Goal: Task Accomplishment & Management: Use online tool/utility

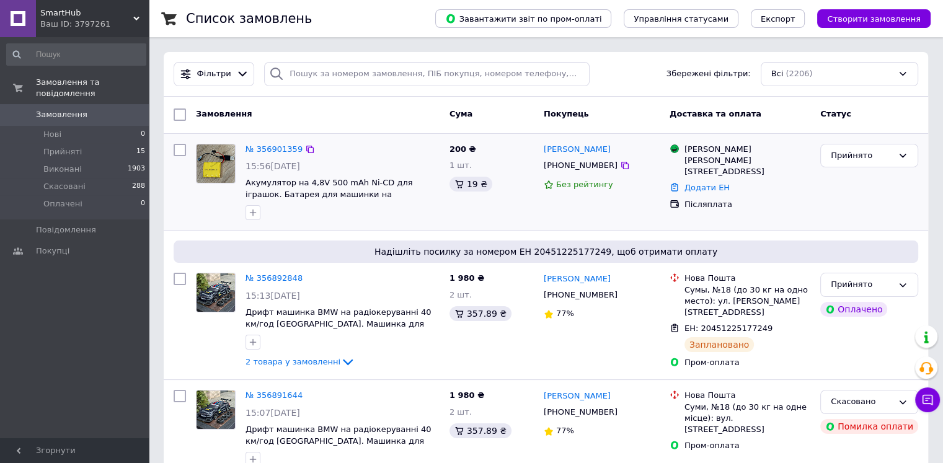
click at [272, 155] on div "№ 356901359" at bounding box center [274, 150] width 60 height 14
click at [273, 149] on link "№ 356901359" at bounding box center [274, 148] width 57 height 9
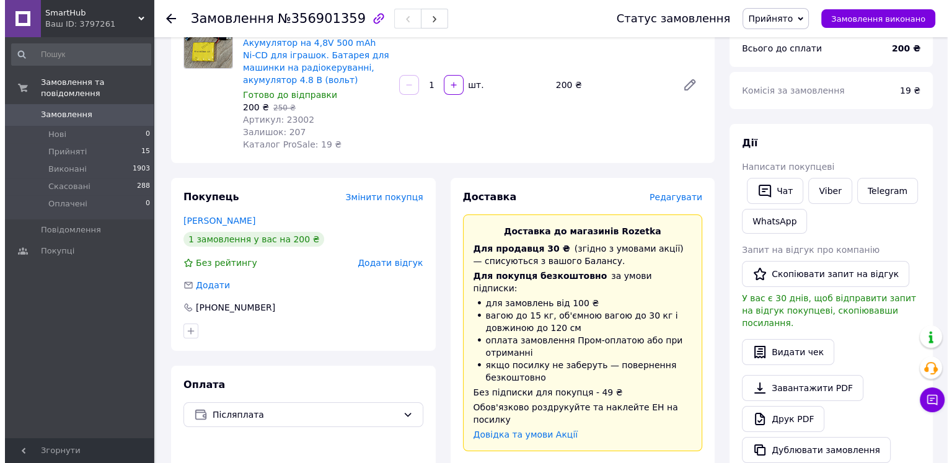
scroll to position [558, 0]
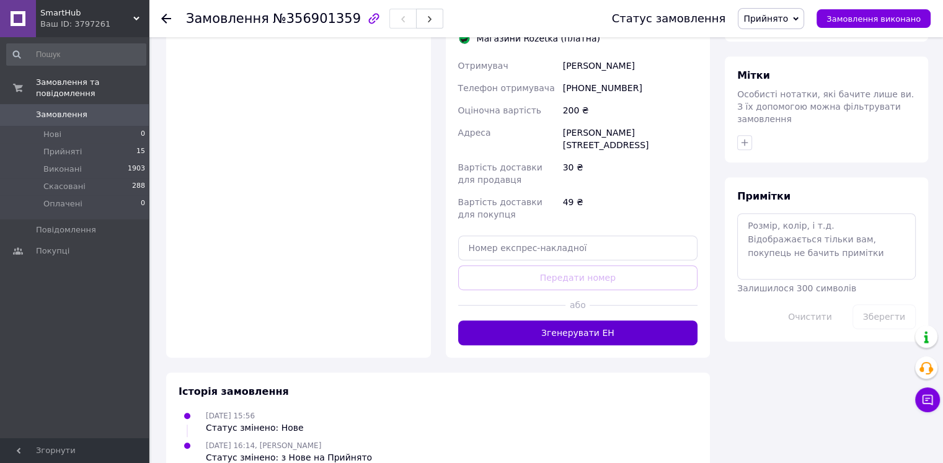
click at [580, 321] on button "Згенерувати ЕН" at bounding box center [578, 333] width 240 height 25
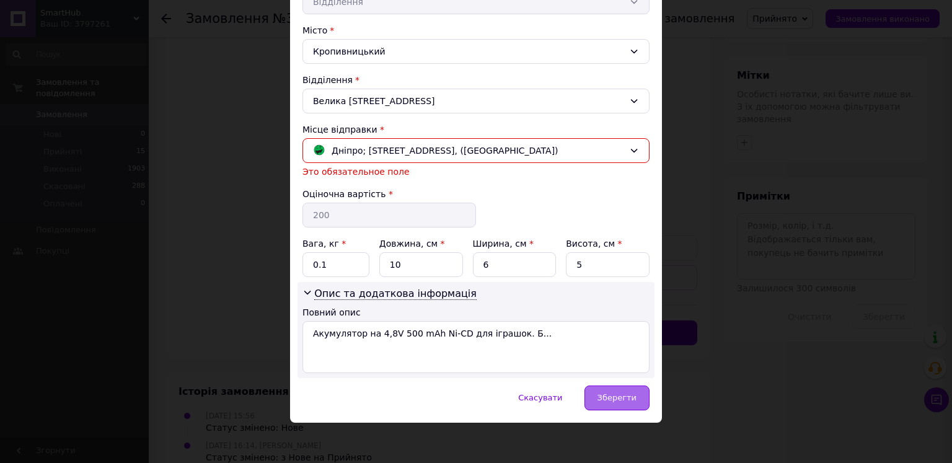
click at [619, 399] on span "Зберегти" at bounding box center [617, 397] width 39 height 9
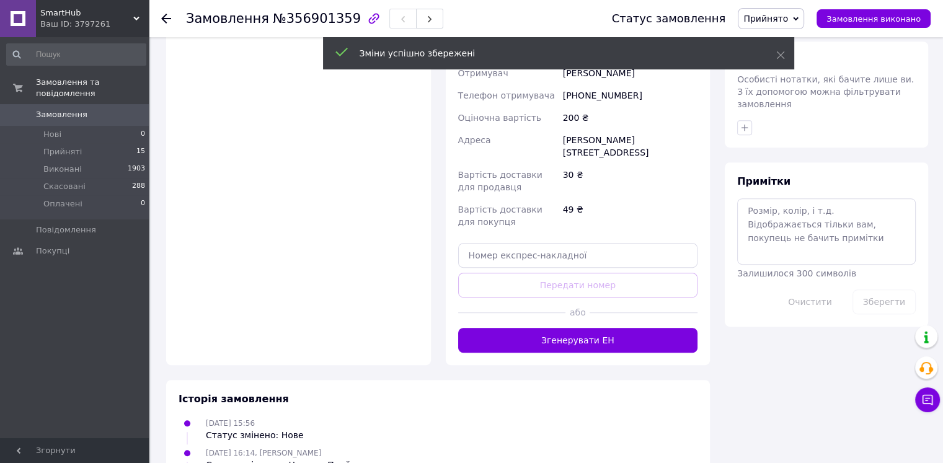
scroll to position [603, 0]
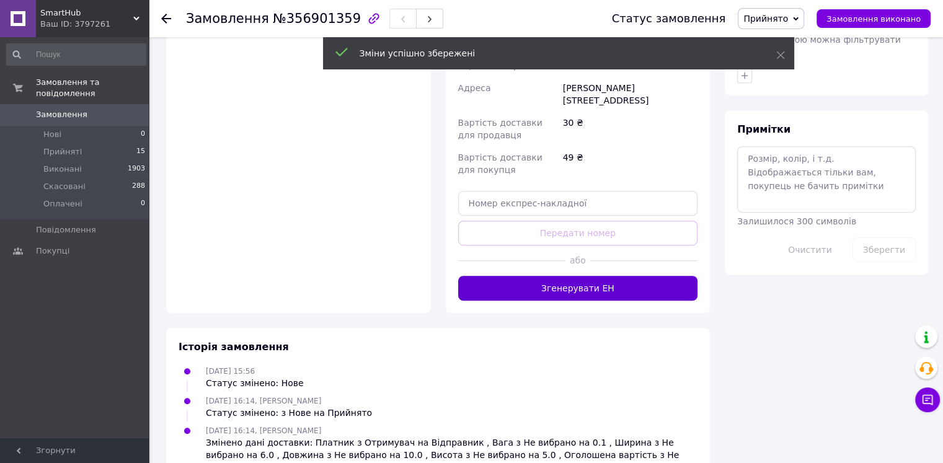
click at [639, 276] on button "Згенерувати ЕН" at bounding box center [578, 288] width 240 height 25
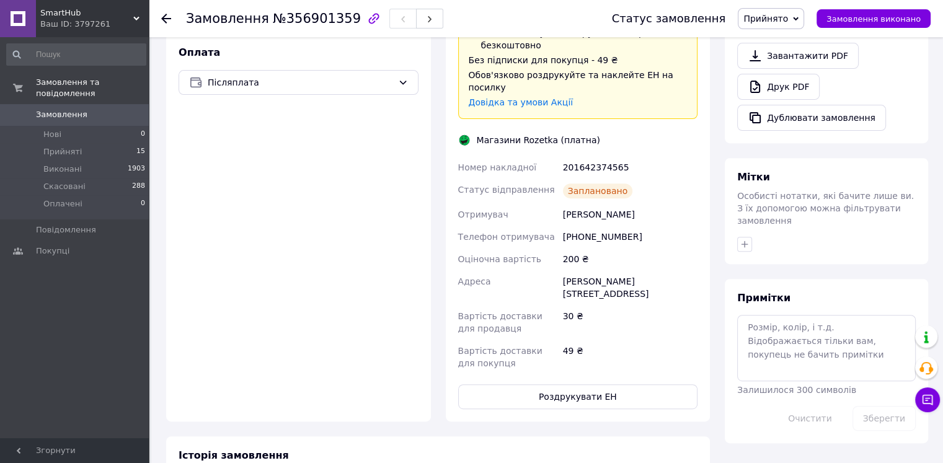
scroll to position [518, 0]
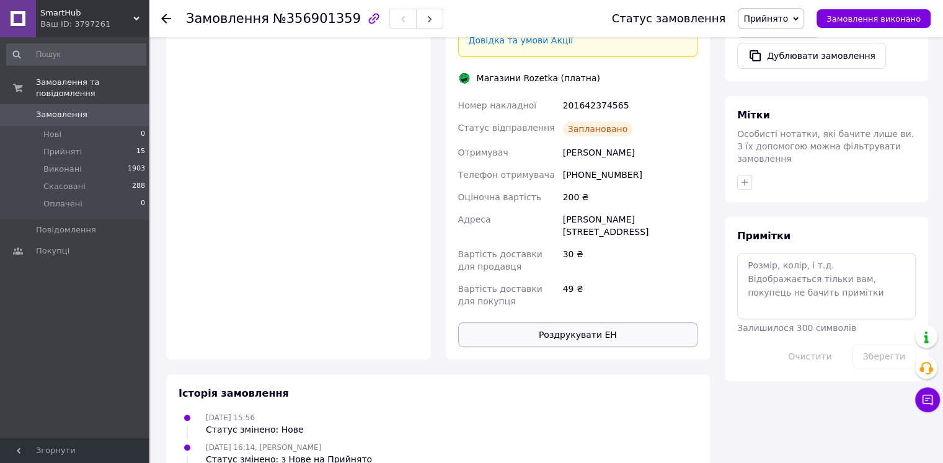
click at [590, 322] on button "Роздрукувати ЕН" at bounding box center [578, 334] width 240 height 25
click at [592, 94] on div "201642374565" at bounding box center [631, 105] width 140 height 22
copy div "201642374565"
